Goal: Check status: Check status

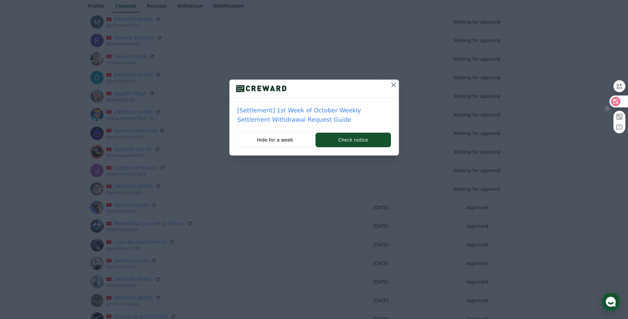
click at [618, 101] on icon at bounding box center [616, 101] width 7 height 7
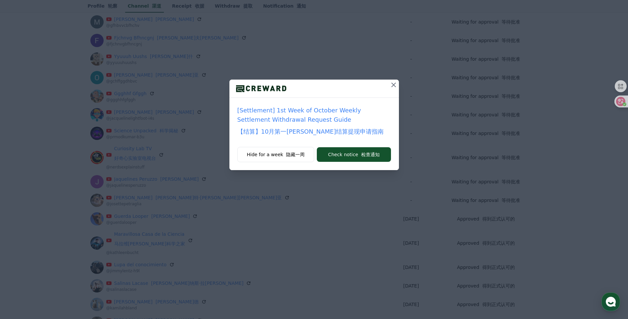
click at [393, 84] on icon at bounding box center [393, 84] width 5 height 5
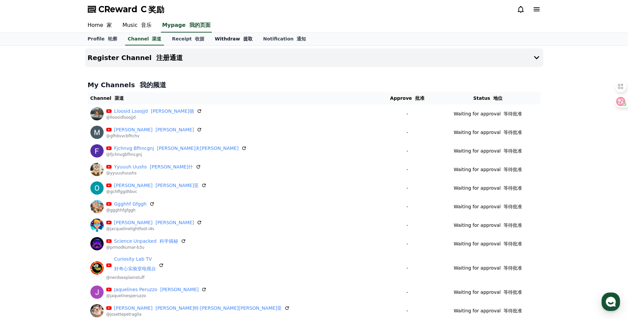
click at [223, 41] on link "Withdraw 提取" at bounding box center [234, 39] width 48 height 13
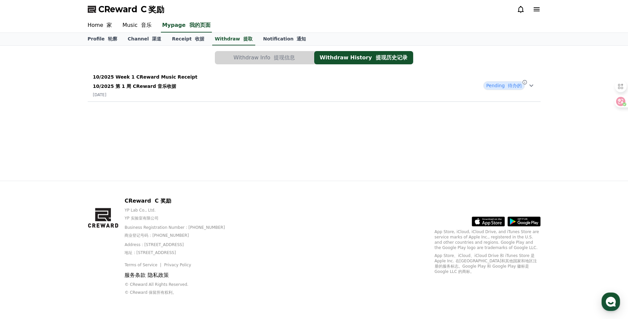
click at [528, 84] on icon at bounding box center [531, 85] width 8 height 8
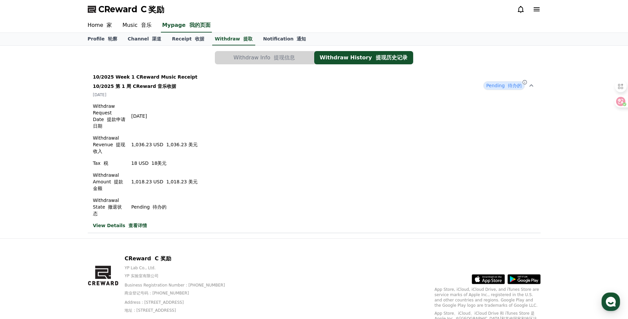
click at [294, 53] on button "Withdraw Info 提现信息" at bounding box center [264, 57] width 99 height 13
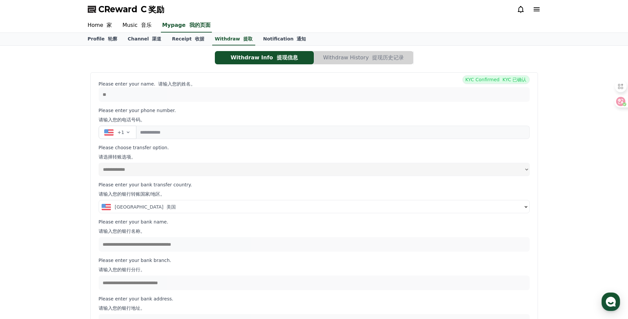
click at [333, 54] on button "Withdraw History 提现历史记录" at bounding box center [363, 57] width 99 height 13
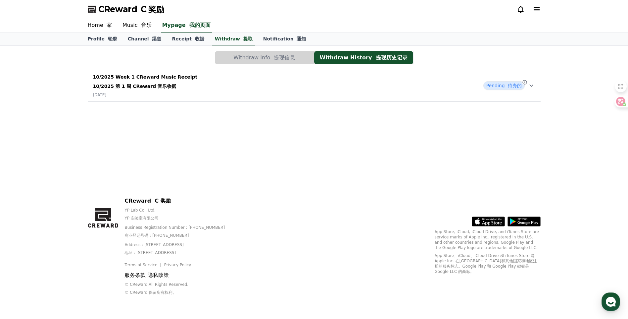
click at [271, 93] on div "10/2025 Week 1 CReward Music Receipt 10/2025 第 1 周 CReward 音乐收据 [DATE] Pending …" at bounding box center [314, 85] width 453 height 29
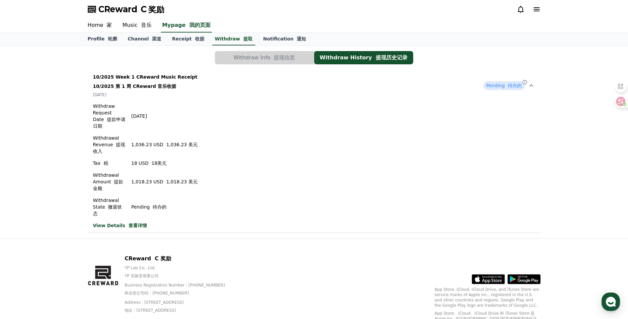
click at [128, 223] on font "查看详情" at bounding box center [137, 225] width 19 height 5
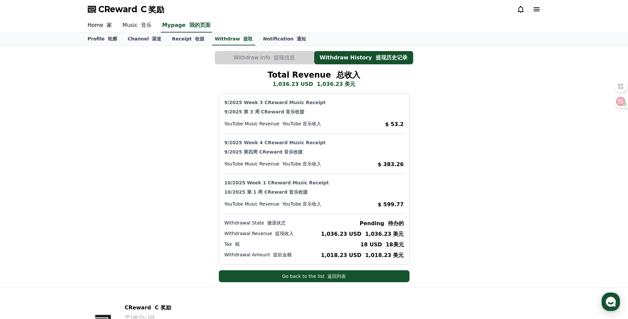
click at [143, 25] on font "音乐" at bounding box center [146, 25] width 11 height 6
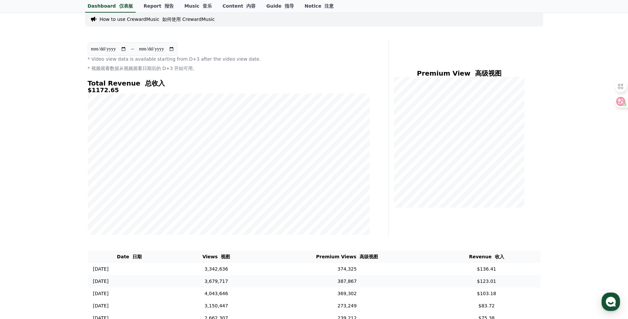
scroll to position [55, 0]
